Goal: Navigation & Orientation: Find specific page/section

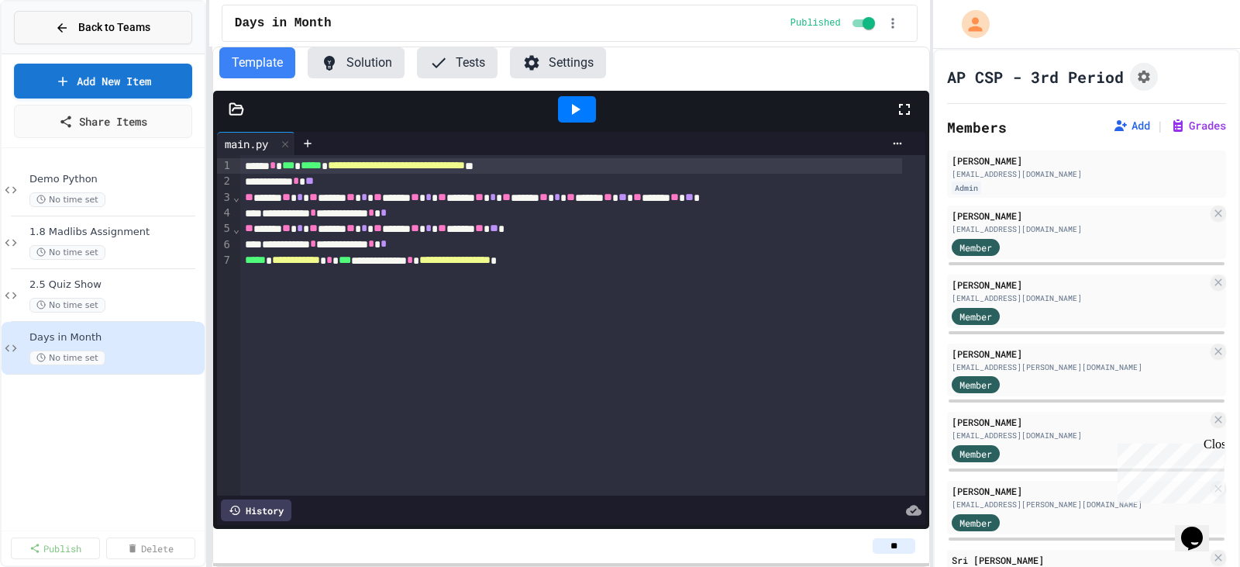
click at [114, 23] on span "Back to Teams" at bounding box center [114, 27] width 72 height 16
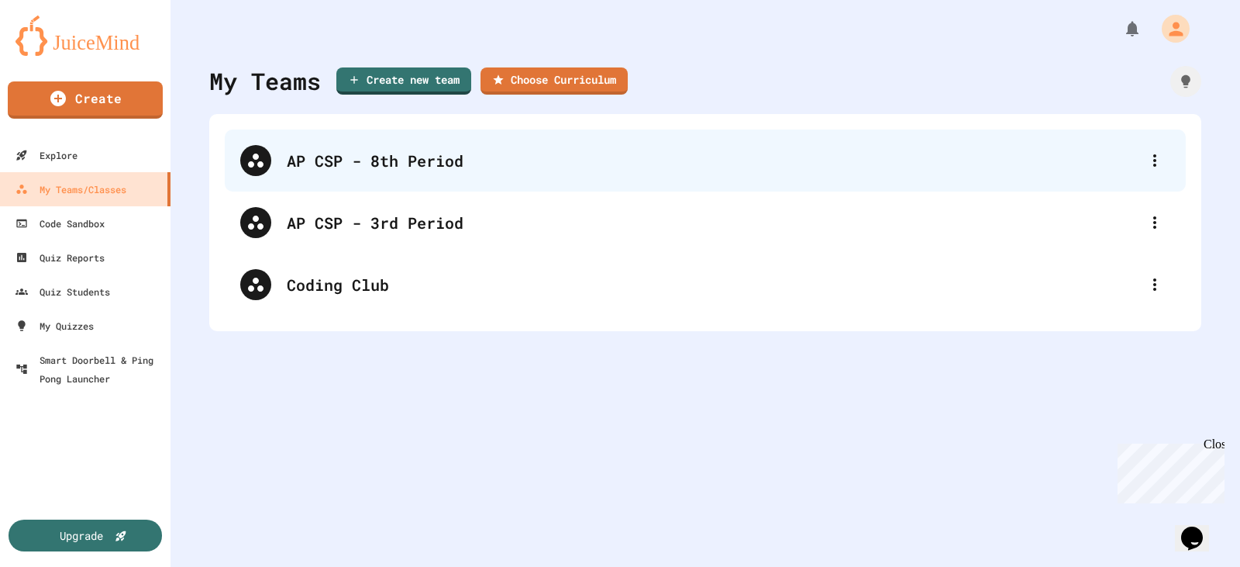
click at [371, 146] on div "AP CSP - 8th Period" at bounding box center [705, 160] width 961 height 62
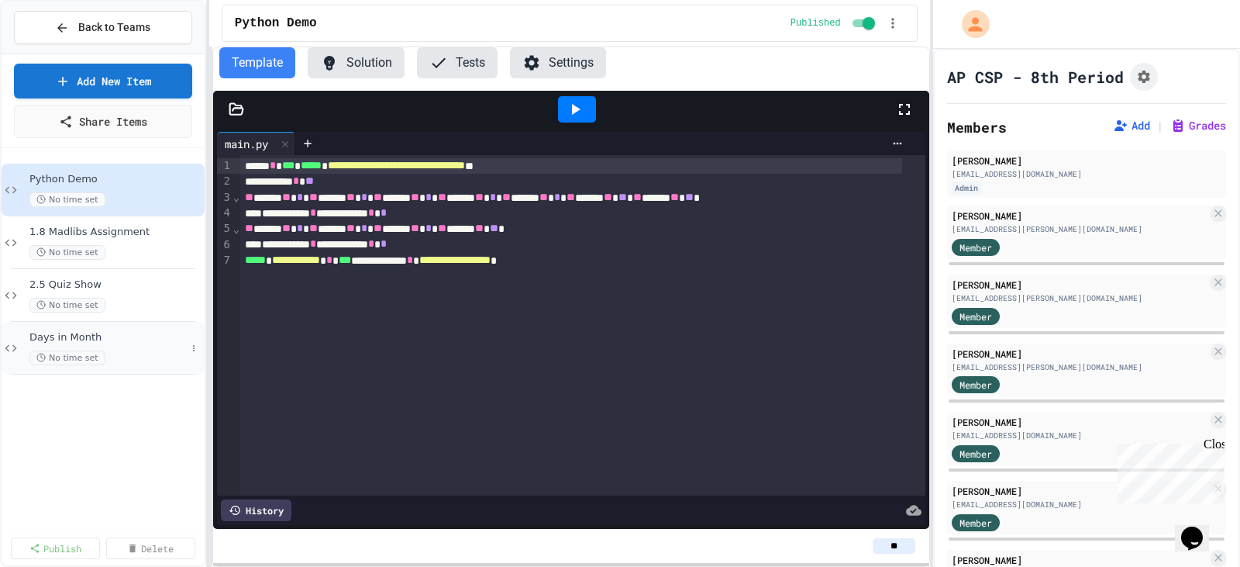
click at [131, 340] on span "Days in Month" at bounding box center [107, 337] width 157 height 13
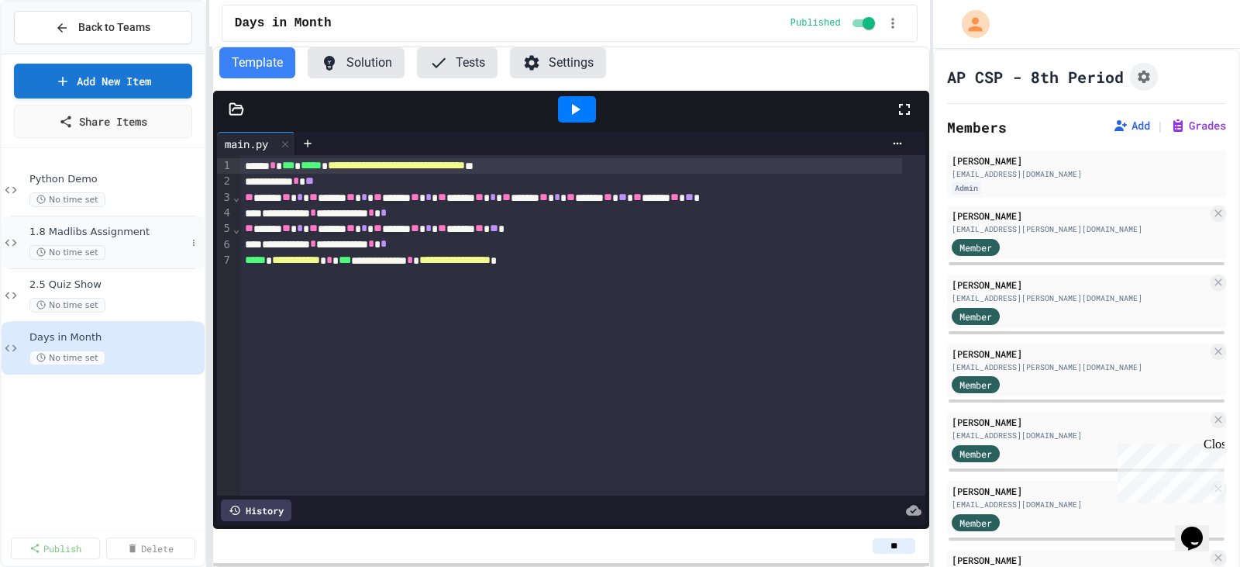
click at [134, 237] on span "1.8 Madlibs Assignment" at bounding box center [107, 232] width 157 height 13
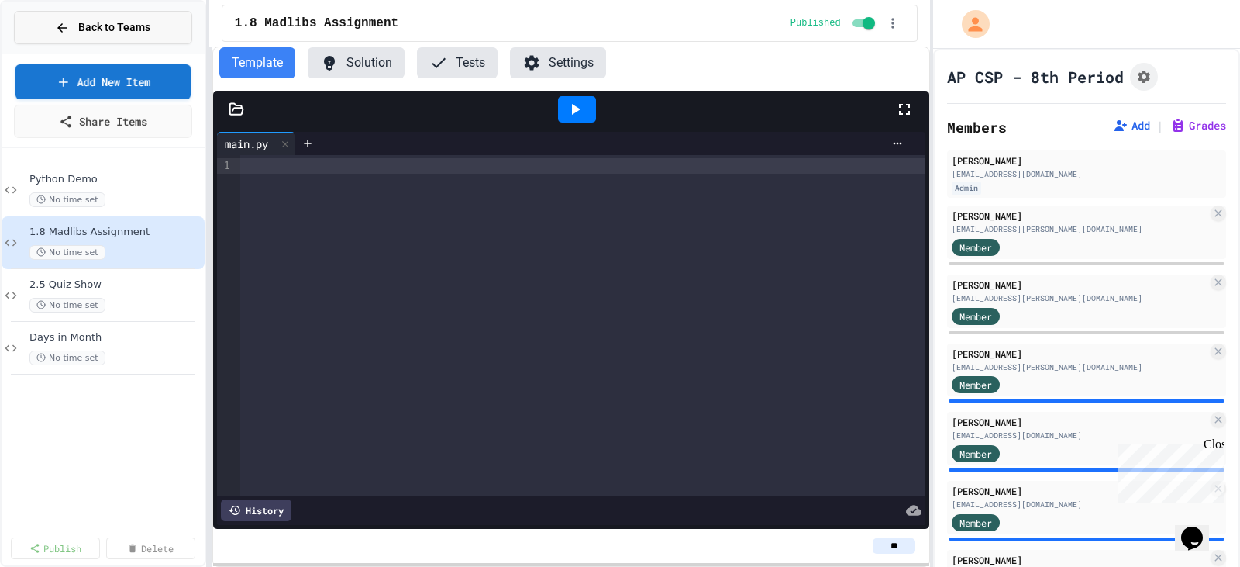
click at [108, 33] on span "Back to Teams" at bounding box center [114, 27] width 72 height 16
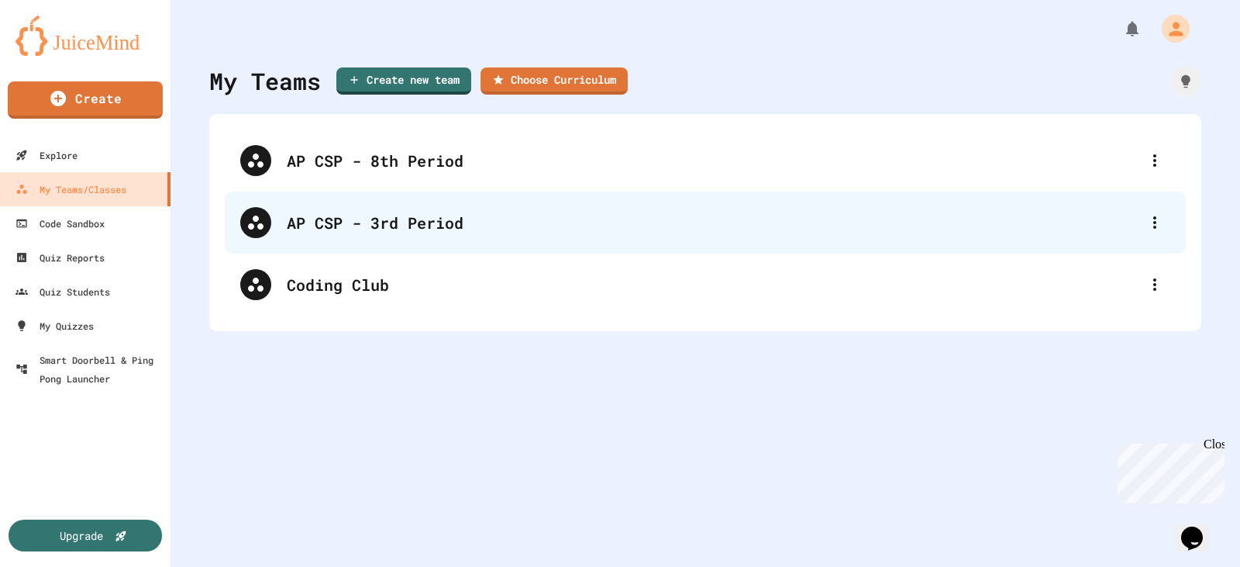
click at [379, 218] on div "AP CSP - 3rd Period" at bounding box center [713, 222] width 853 height 23
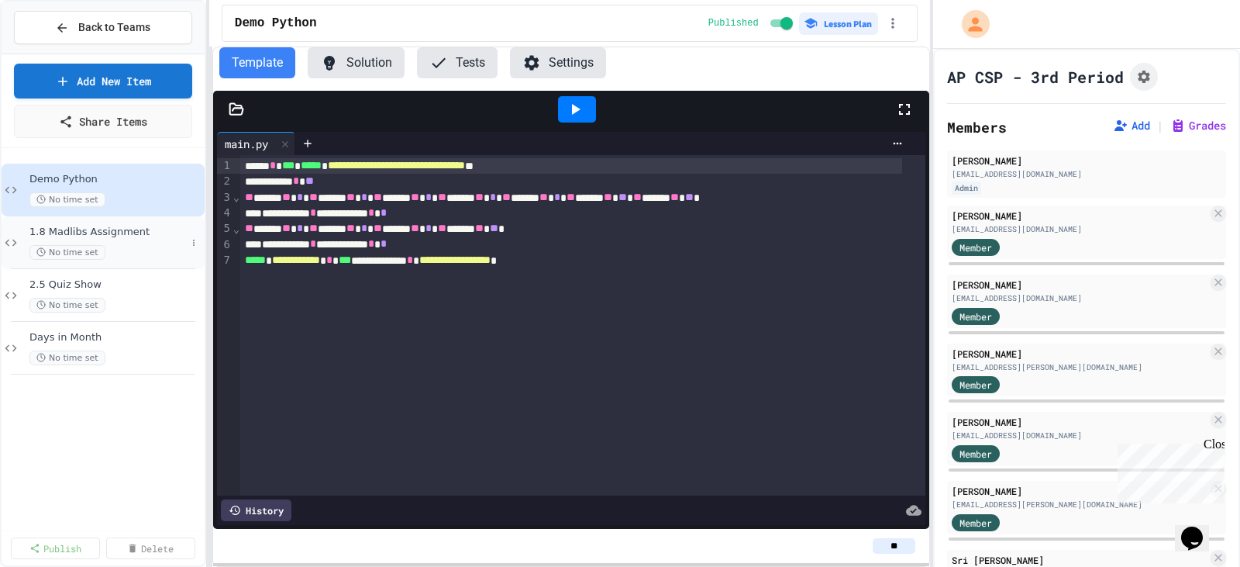
click at [144, 240] on div "1.8 Madlibs Assignment No time set" at bounding box center [107, 243] width 157 height 34
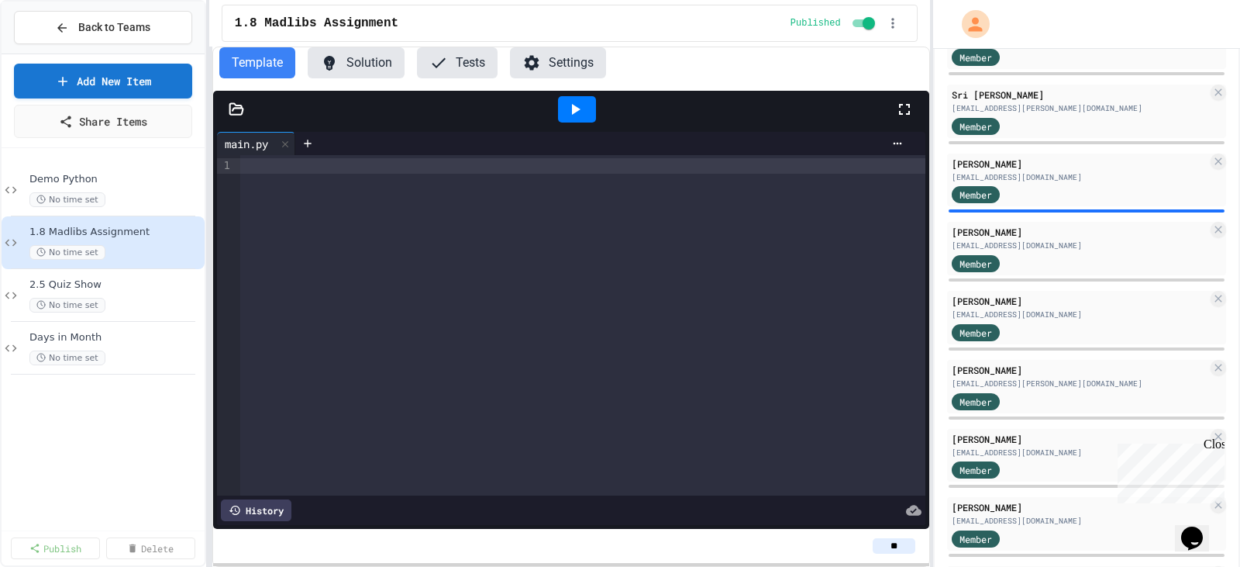
scroll to position [902, 0]
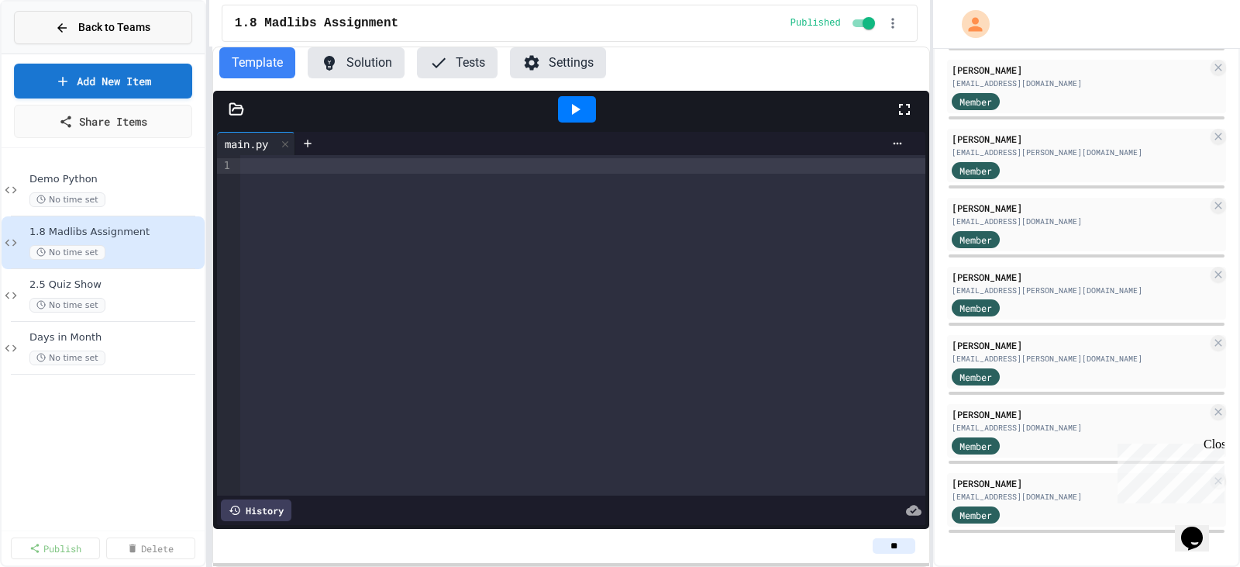
click at [63, 23] on icon at bounding box center [62, 28] width 14 height 14
